Goal: Check status: Check status

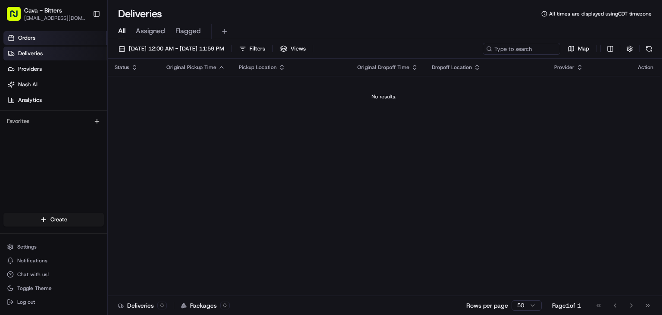
click at [49, 38] on link "Orders" at bounding box center [55, 38] width 104 height 14
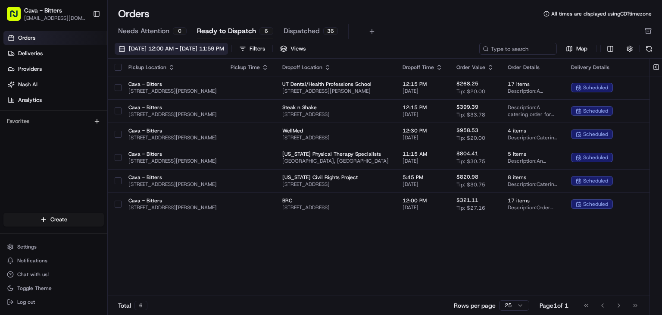
click at [168, 52] on button "[DATE] 12:00 AM - [DATE] 11:59 PM" at bounding box center [171, 49] width 113 height 12
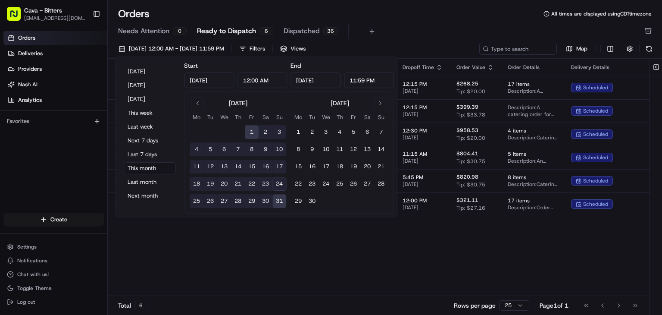
click at [193, 201] on button "25" at bounding box center [197, 201] width 14 height 14
type input "[DATE]"
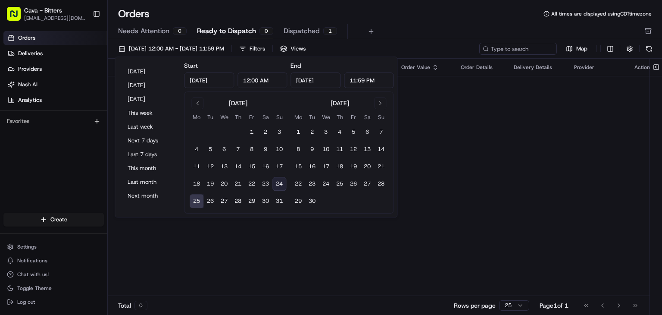
click at [477, 200] on div "Pickup Location Pickup Time Dropoff Location Dropoff Time Order Value Order Det…" at bounding box center [384, 177] width 552 height 237
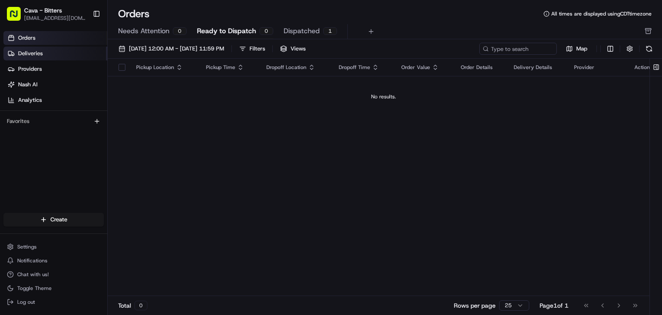
click at [56, 55] on link "Deliveries" at bounding box center [55, 54] width 104 height 14
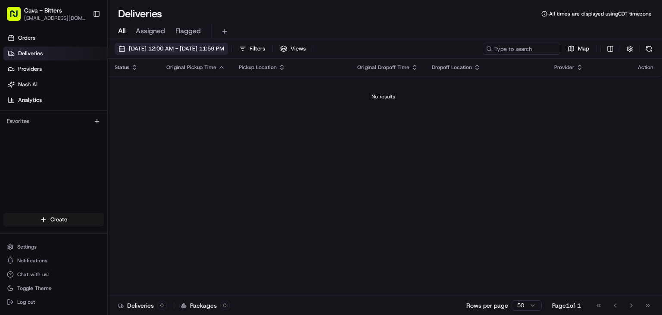
click at [153, 47] on span "[DATE] 12:00 AM - [DATE] 11:59 PM" at bounding box center [176, 49] width 95 height 8
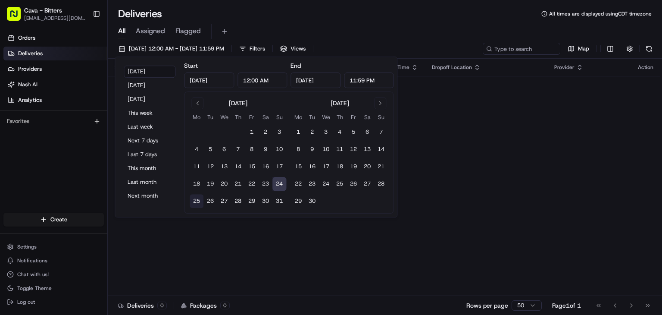
click at [195, 200] on button "25" at bounding box center [197, 201] width 14 height 14
type input "[DATE]"
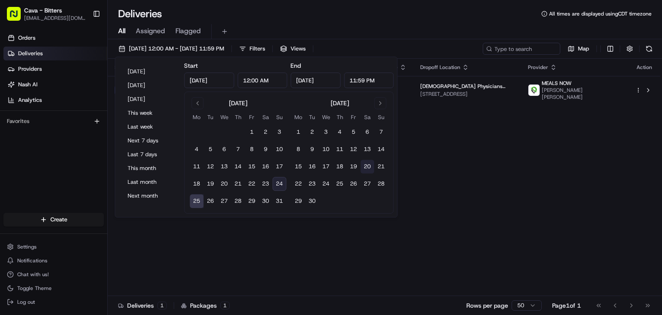
click at [480, 137] on div "Status Original Pickup Time Pickup Location Original Dropoff Time Dropoff Locat…" at bounding box center [384, 177] width 552 height 237
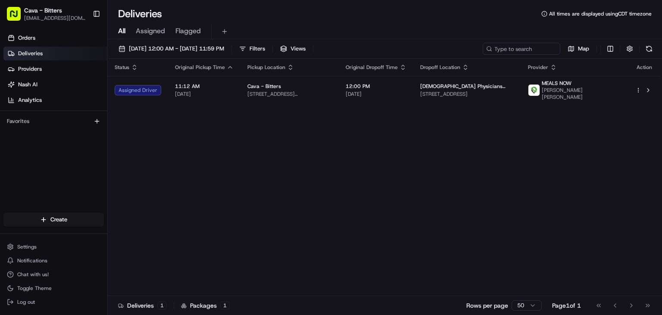
click at [332, 180] on div "Status Original Pickup Time Pickup Location Original Dropoff Time Dropoff Locat…" at bounding box center [384, 177] width 552 height 237
